Goal: Transaction & Acquisition: Purchase product/service

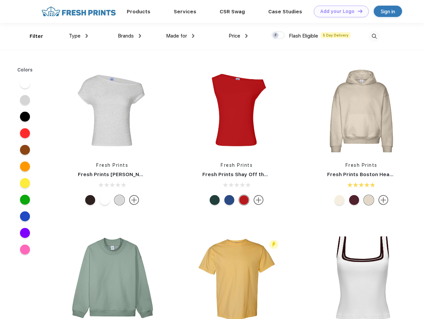
click at [338, 11] on link "Add your Logo Design Tool" at bounding box center [341, 12] width 55 height 12
click at [0, 0] on div "Design Tool" at bounding box center [0, 0] width 0 height 0
click at [357, 11] on link "Add your Logo Design Tool" at bounding box center [341, 12] width 55 height 12
click at [32, 36] on div "Filter" at bounding box center [37, 37] width 14 height 8
click at [78, 36] on span "Type" at bounding box center [75, 36] width 12 height 6
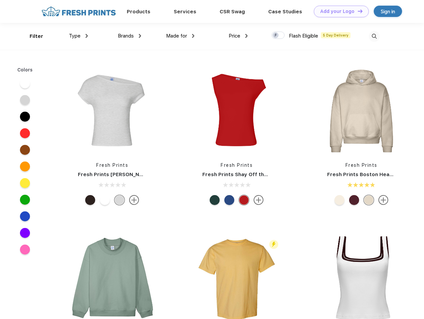
click at [129, 36] on span "Brands" at bounding box center [126, 36] width 16 height 6
click at [180, 36] on span "Made for" at bounding box center [176, 36] width 21 height 6
click at [238, 36] on span "Price" at bounding box center [234, 36] width 12 height 6
